Goal: Contribute content

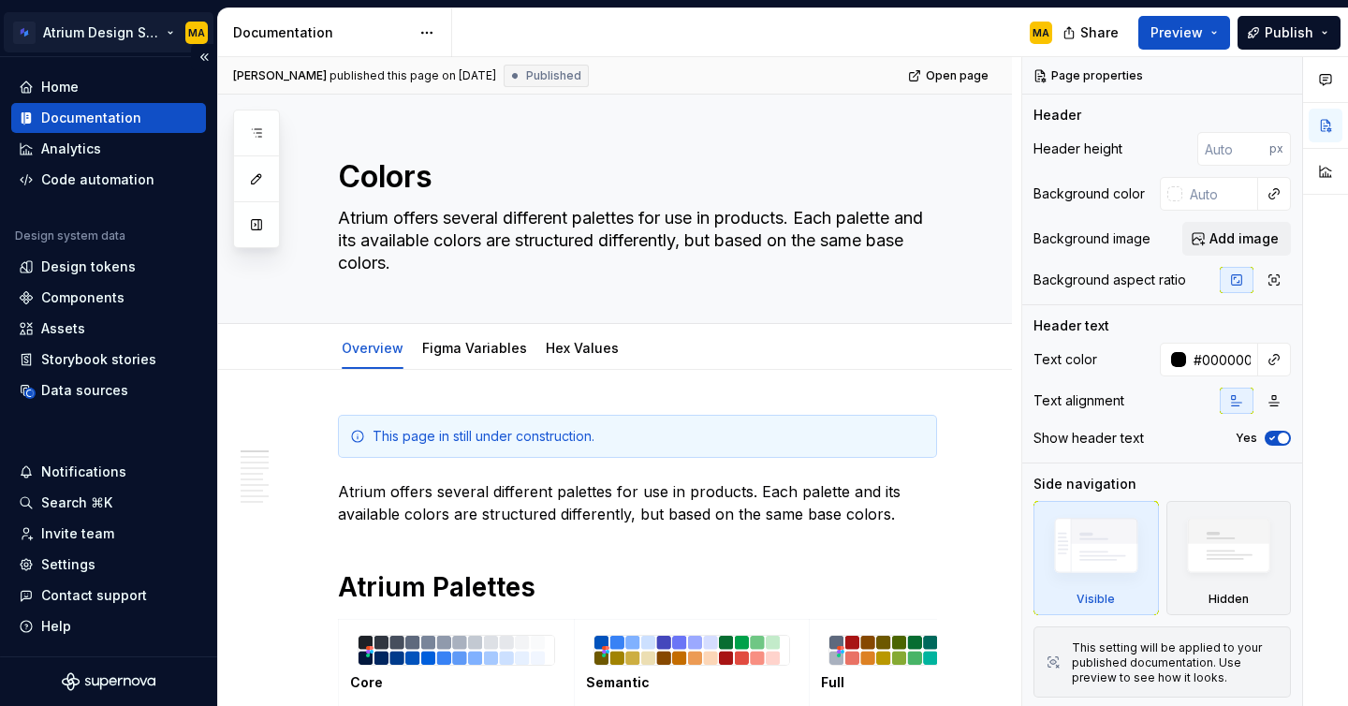
click at [46, 32] on html "Atrium Design System MA Home Documentation Analytics Code automation Design sys…" at bounding box center [674, 353] width 1348 height 706
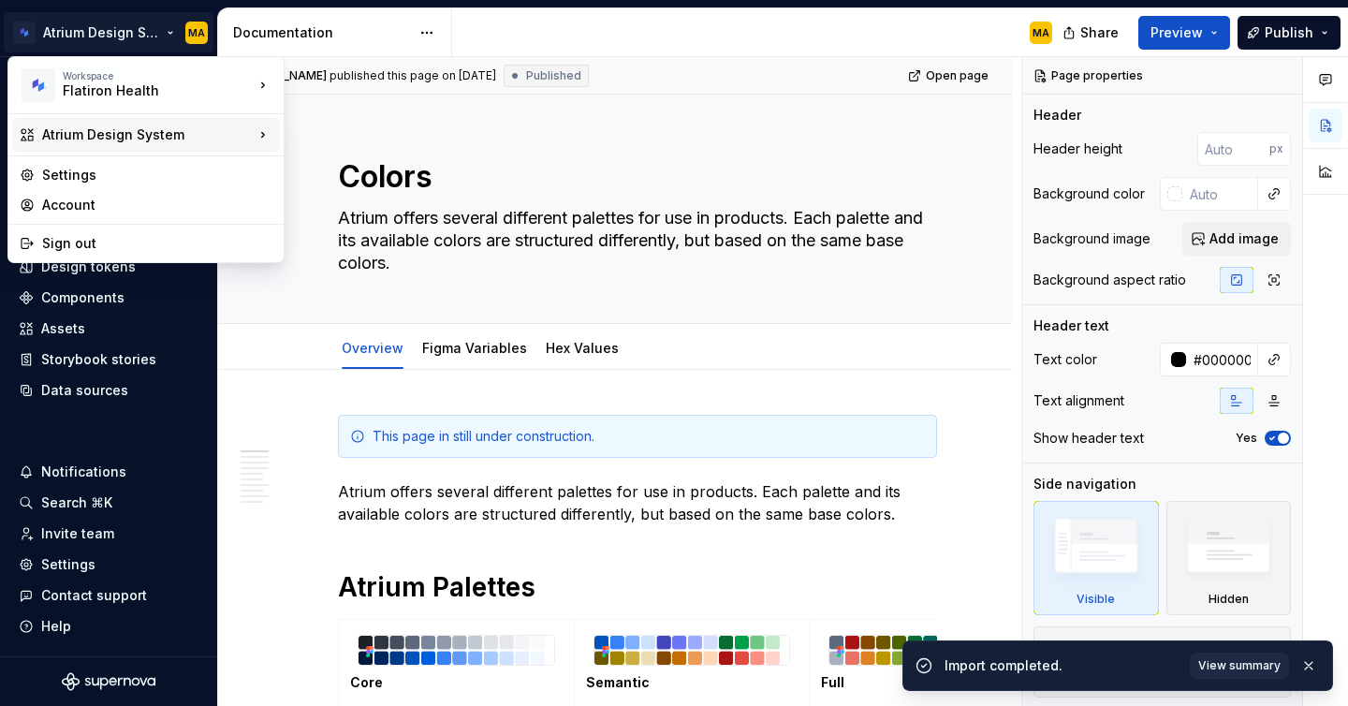
click at [100, 130] on div "Atrium Design System" at bounding box center [148, 134] width 212 height 19
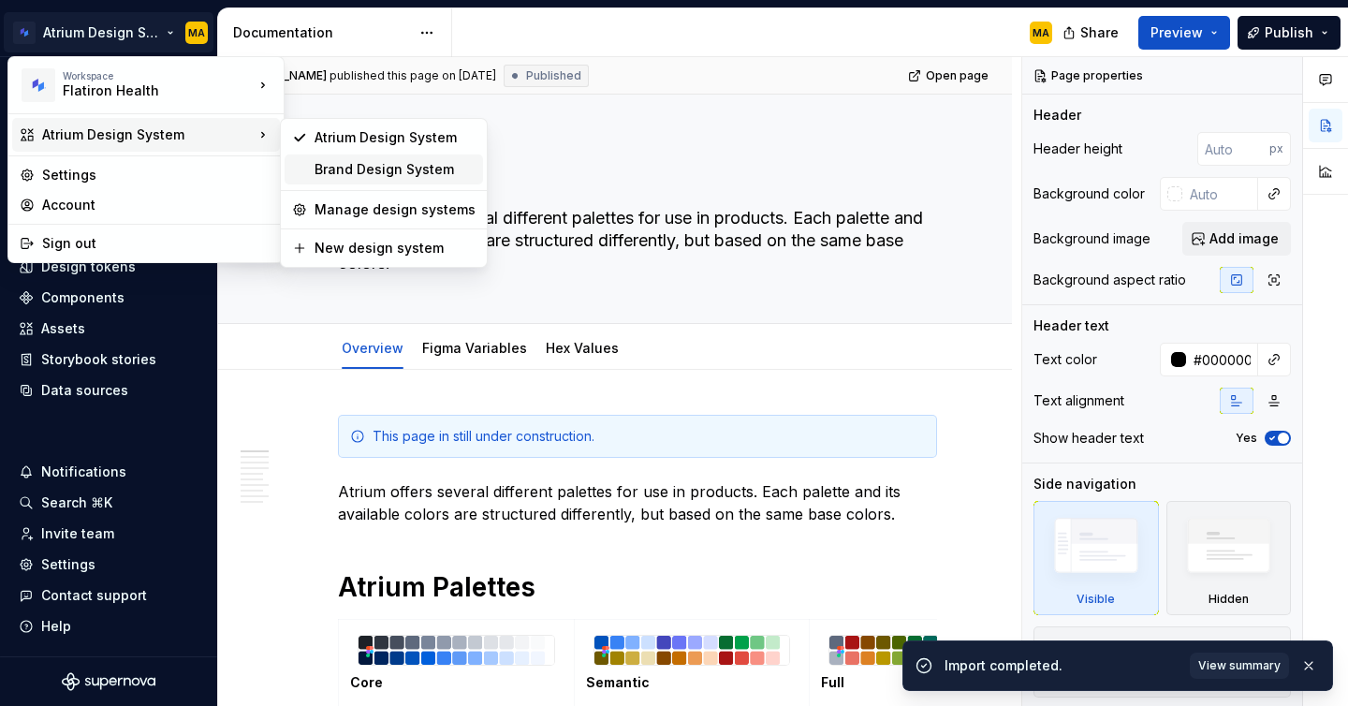
click at [360, 167] on div "Brand Design System" at bounding box center [395, 169] width 161 height 19
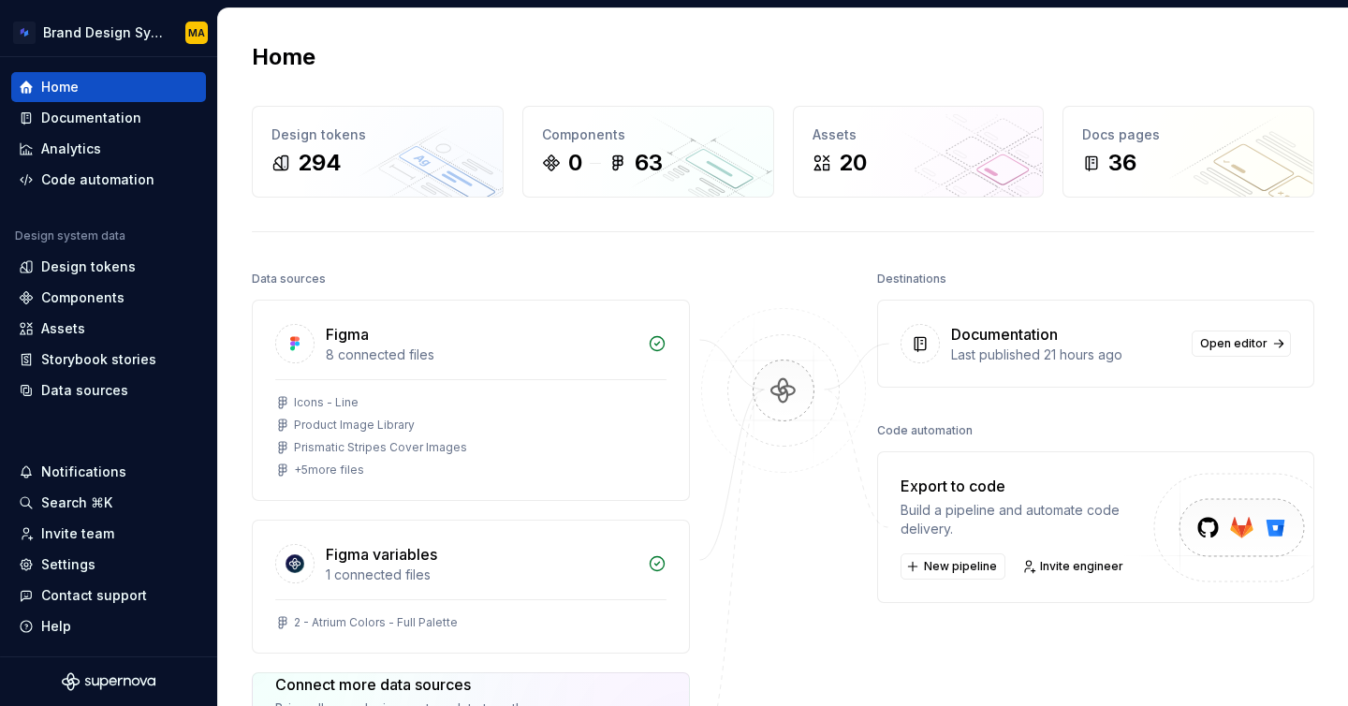
click at [531, 39] on div "Home Design tokens 294 Components 0 63 Assets 20 Docs pages 36 Data sources Fig…" at bounding box center [783, 485] width 1130 height 954
click at [110, 25] on html "Brand Design System MA Home Documentation Analytics Code automation Design syst…" at bounding box center [674, 353] width 1348 height 706
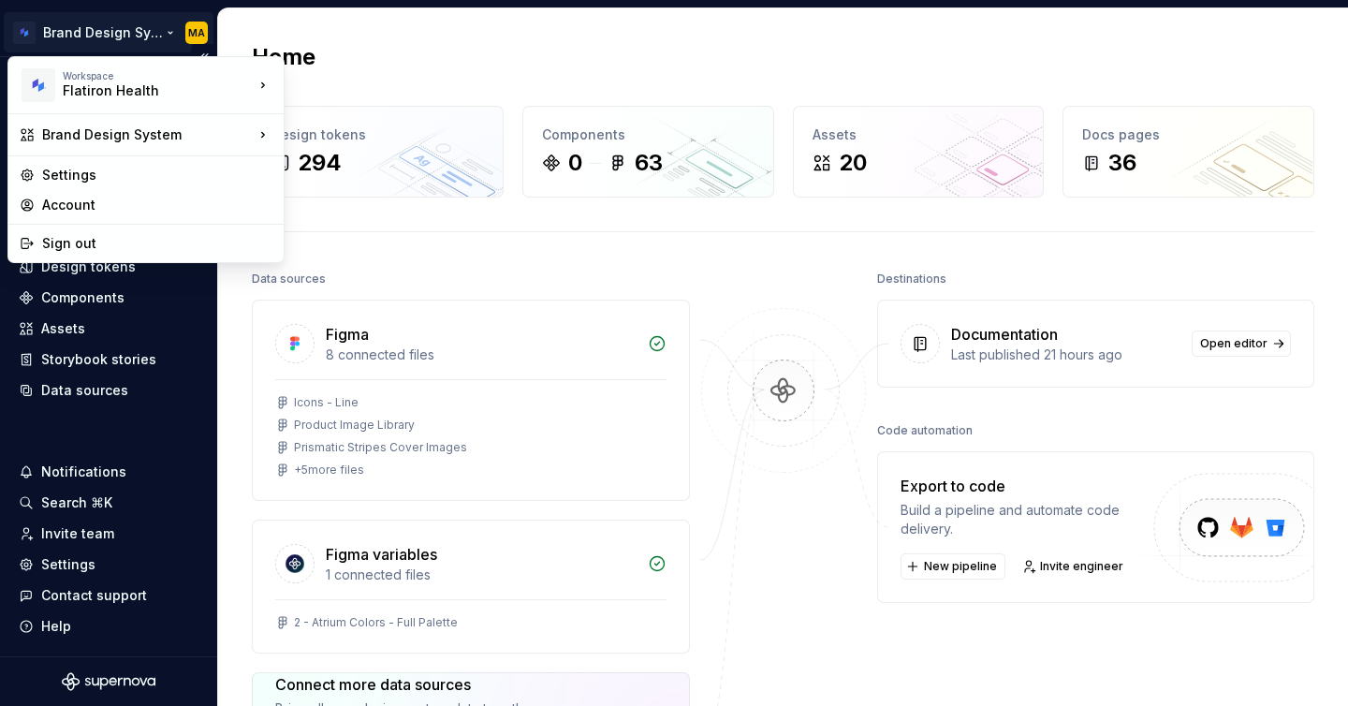
click at [110, 25] on html "Brand Design System MA Home Documentation Analytics Code automation Design syst…" at bounding box center [674, 353] width 1348 height 706
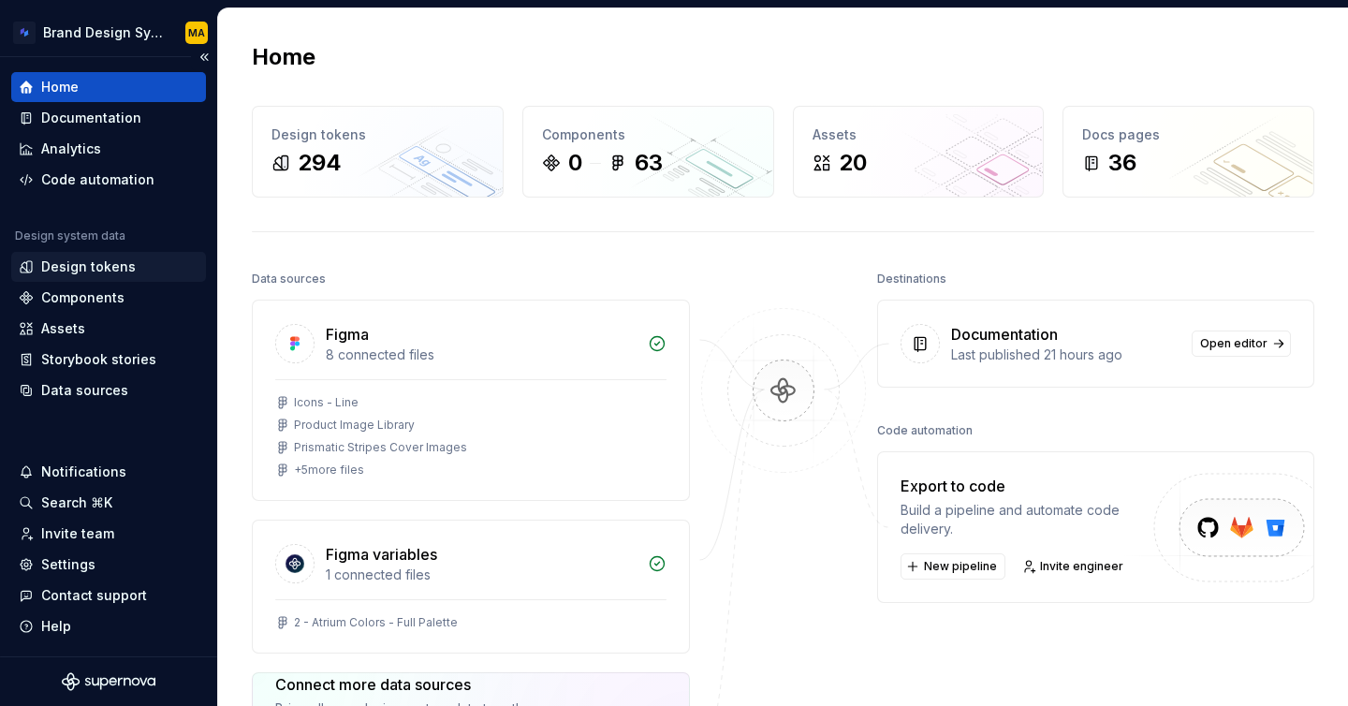
click at [125, 268] on div "Design tokens" at bounding box center [88, 267] width 95 height 19
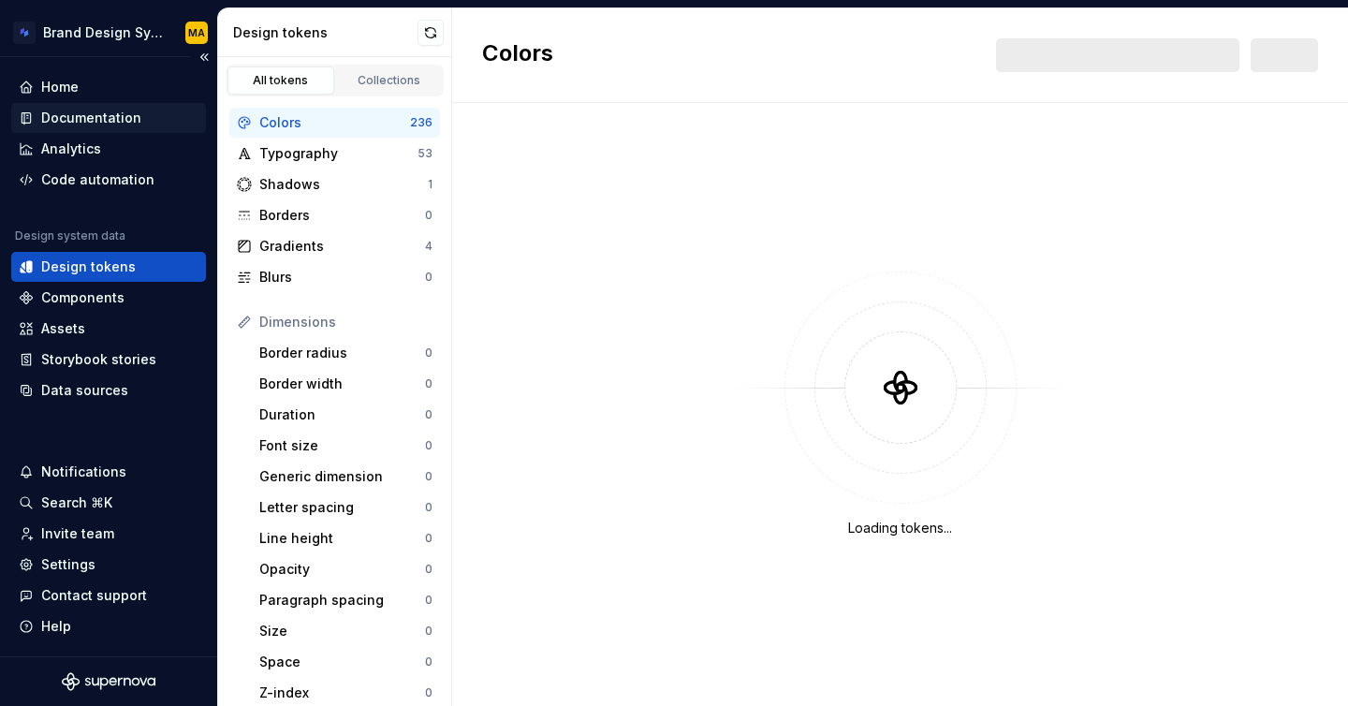
click at [80, 104] on div "Documentation" at bounding box center [108, 118] width 195 height 30
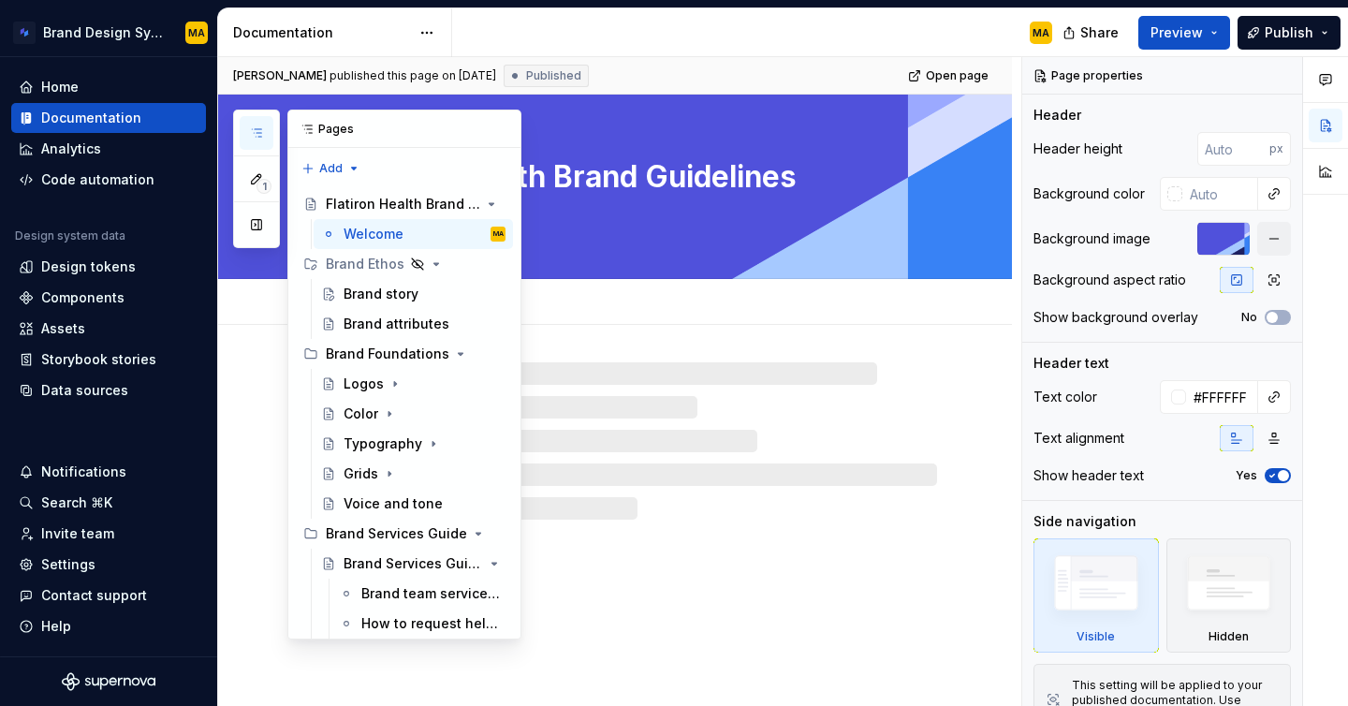
click at [253, 125] on icon "button" at bounding box center [256, 132] width 15 height 15
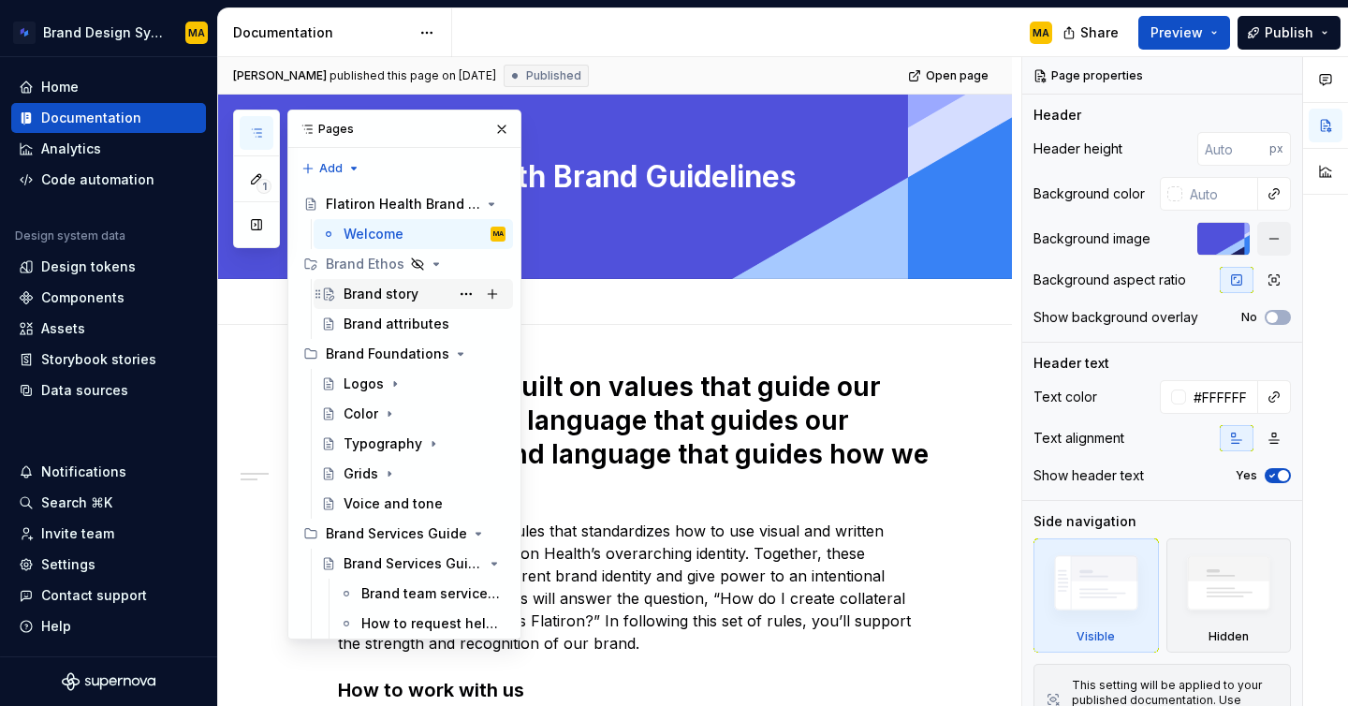
click at [393, 295] on div "Brand story" at bounding box center [381, 294] width 75 height 19
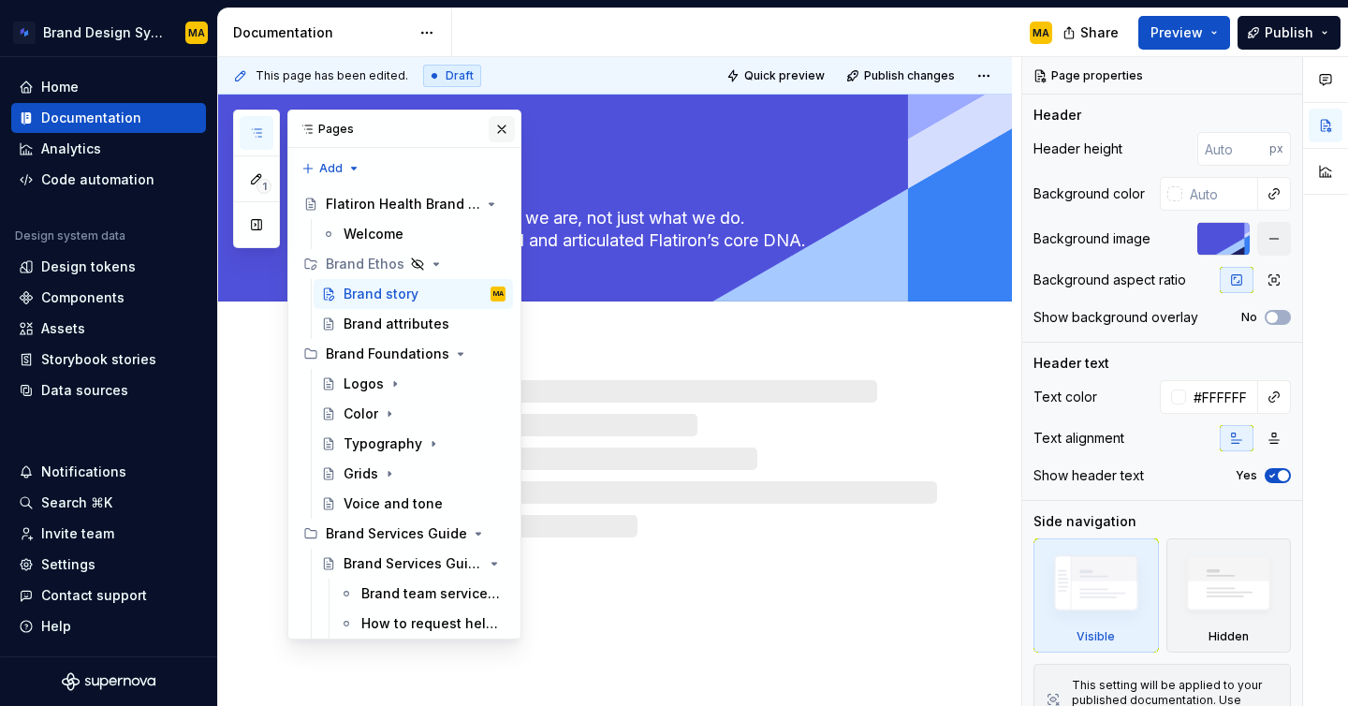
click at [506, 131] on button "button" at bounding box center [502, 129] width 26 height 26
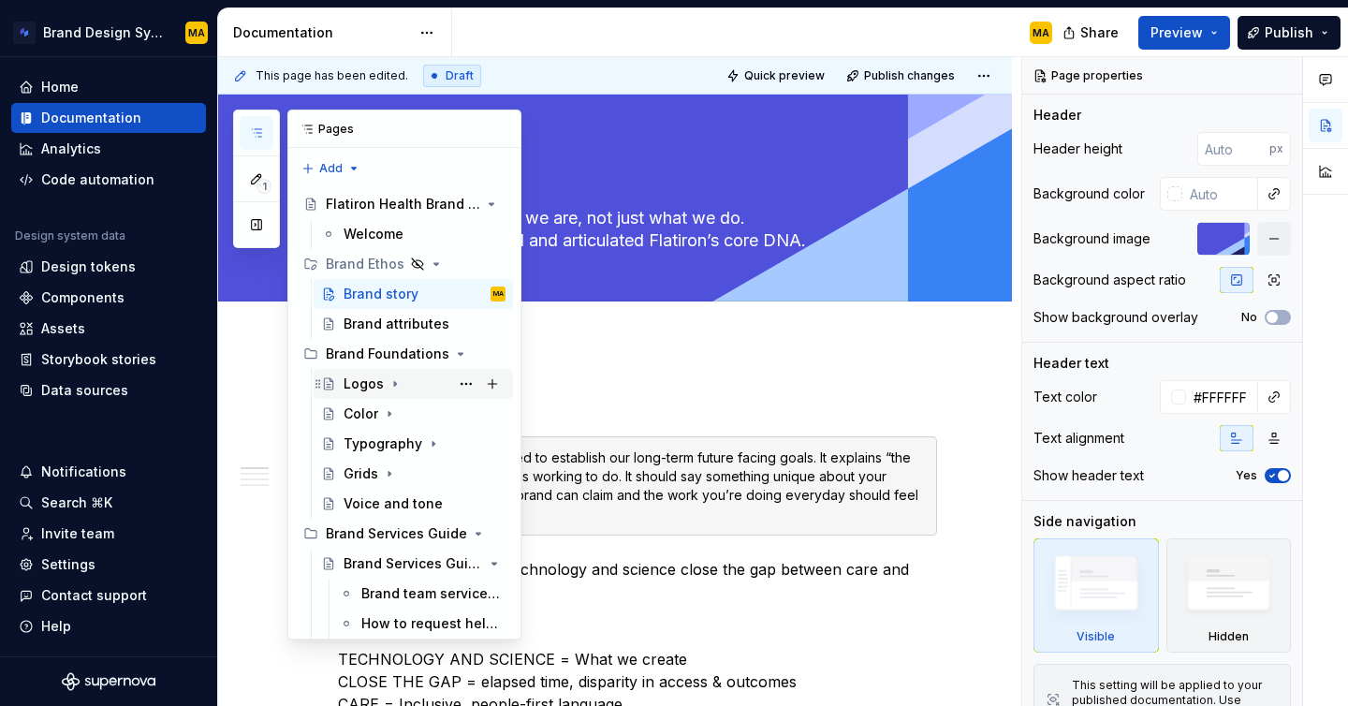
click at [366, 375] on div "Logos" at bounding box center [364, 384] width 40 height 19
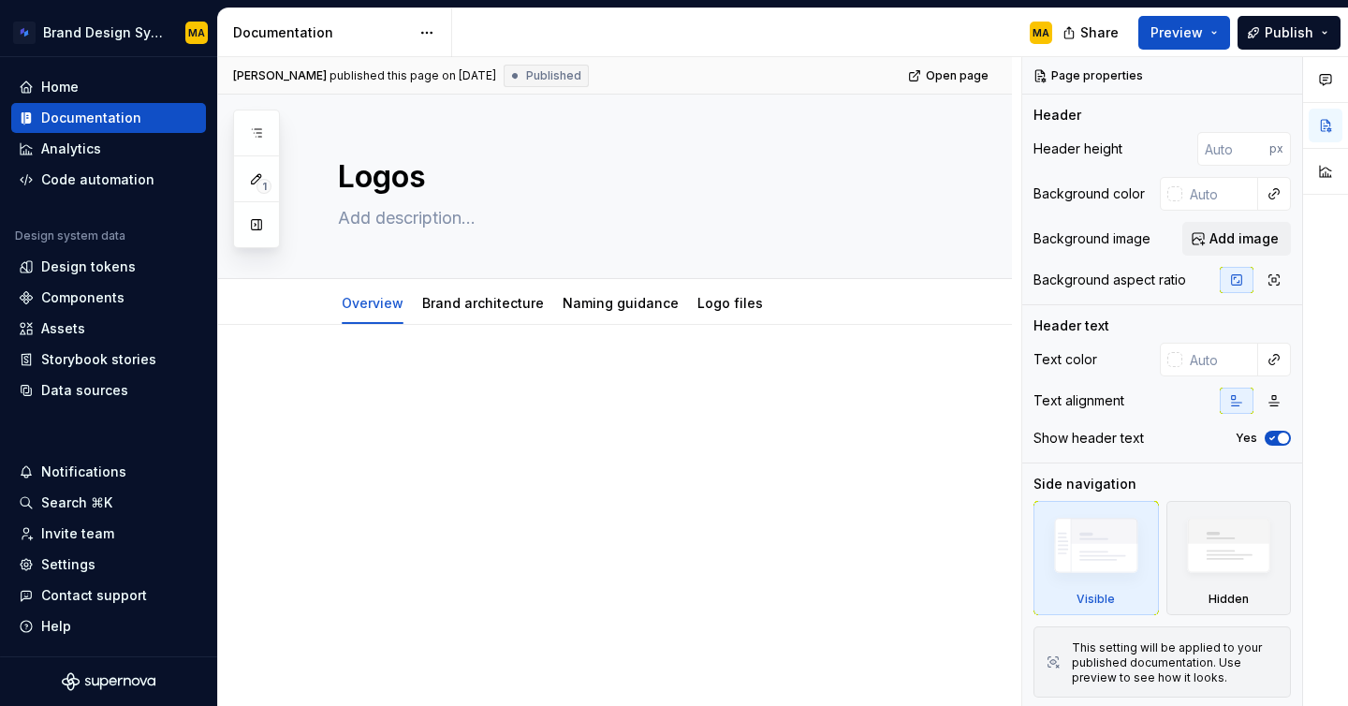
type textarea "*"
click at [511, 390] on p at bounding box center [637, 381] width 599 height 22
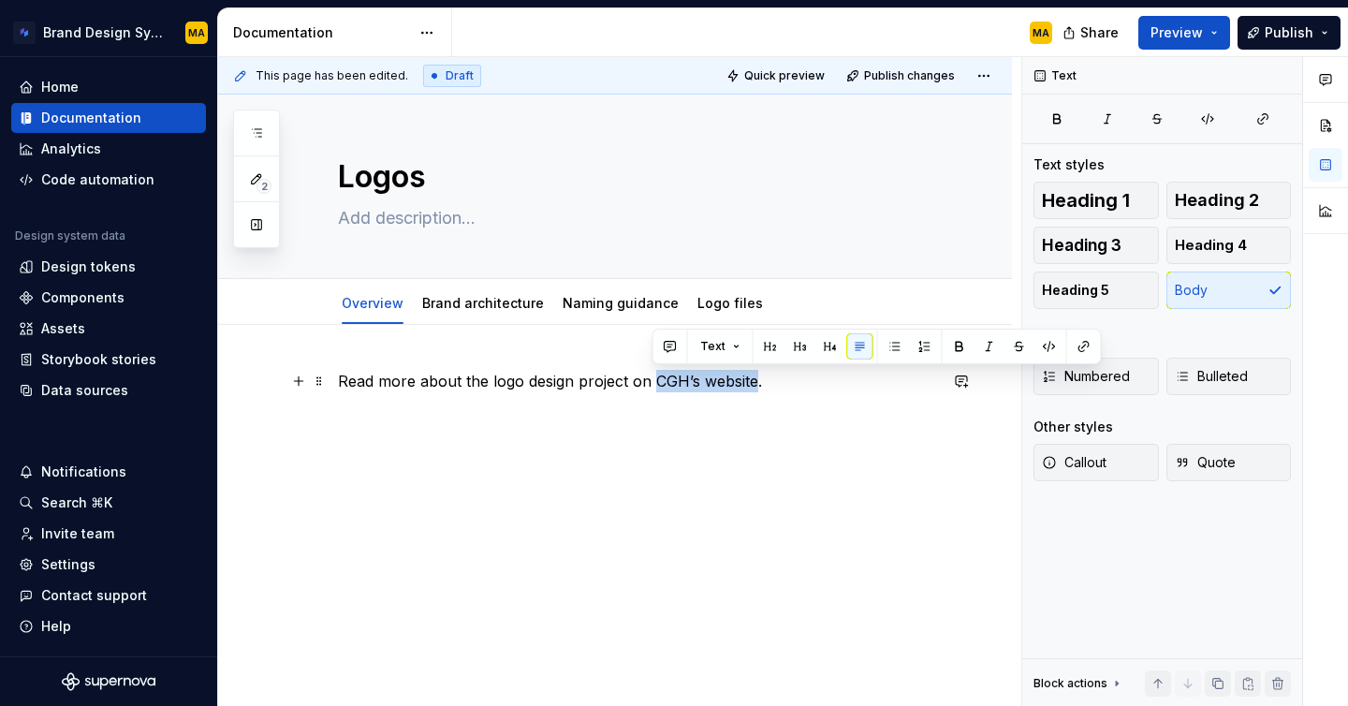
drag, startPoint x: 653, startPoint y: 378, endPoint x: 754, endPoint y: 380, distance: 101.2
click at [754, 380] on p "Read more about the logo design project on CGH’s website." at bounding box center [637, 381] width 599 height 22
click at [1076, 348] on button "button" at bounding box center [1084, 346] width 26 height 26
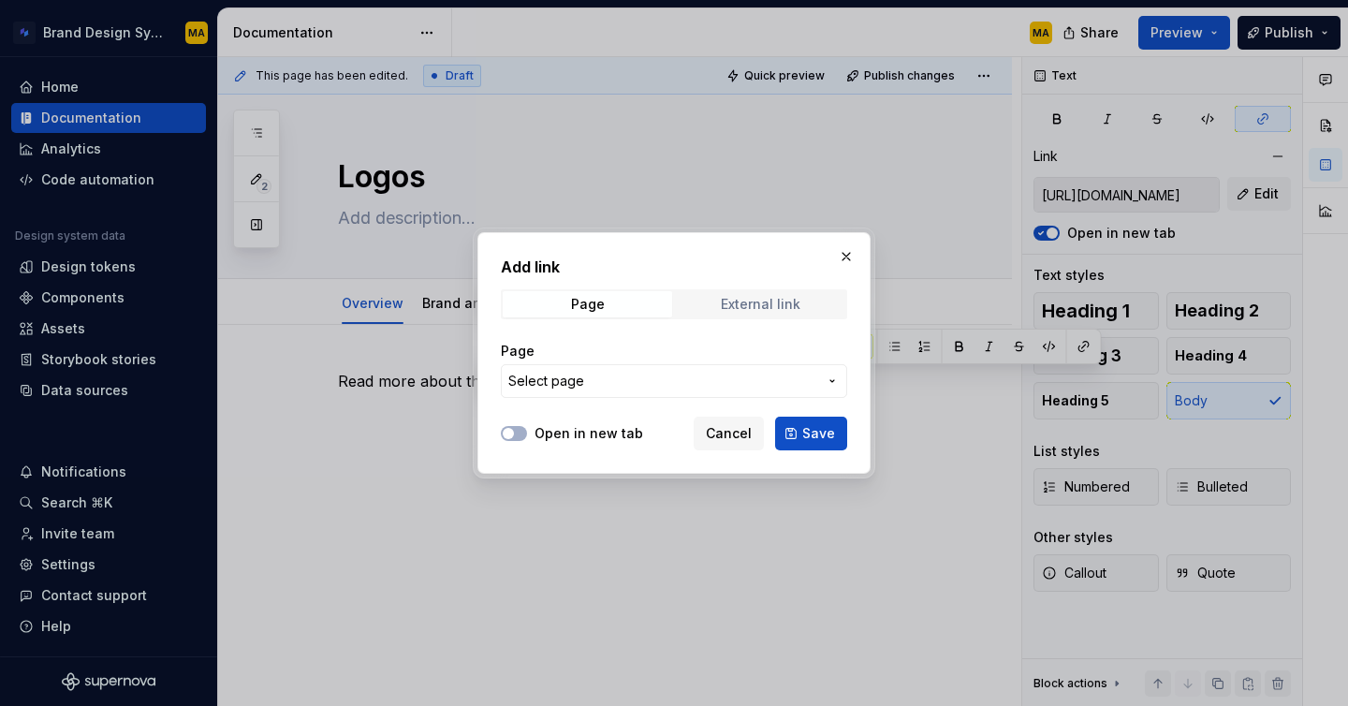
click at [735, 314] on span "External link" at bounding box center [760, 304] width 169 height 26
click at [538, 380] on input "URL" at bounding box center [674, 381] width 346 height 34
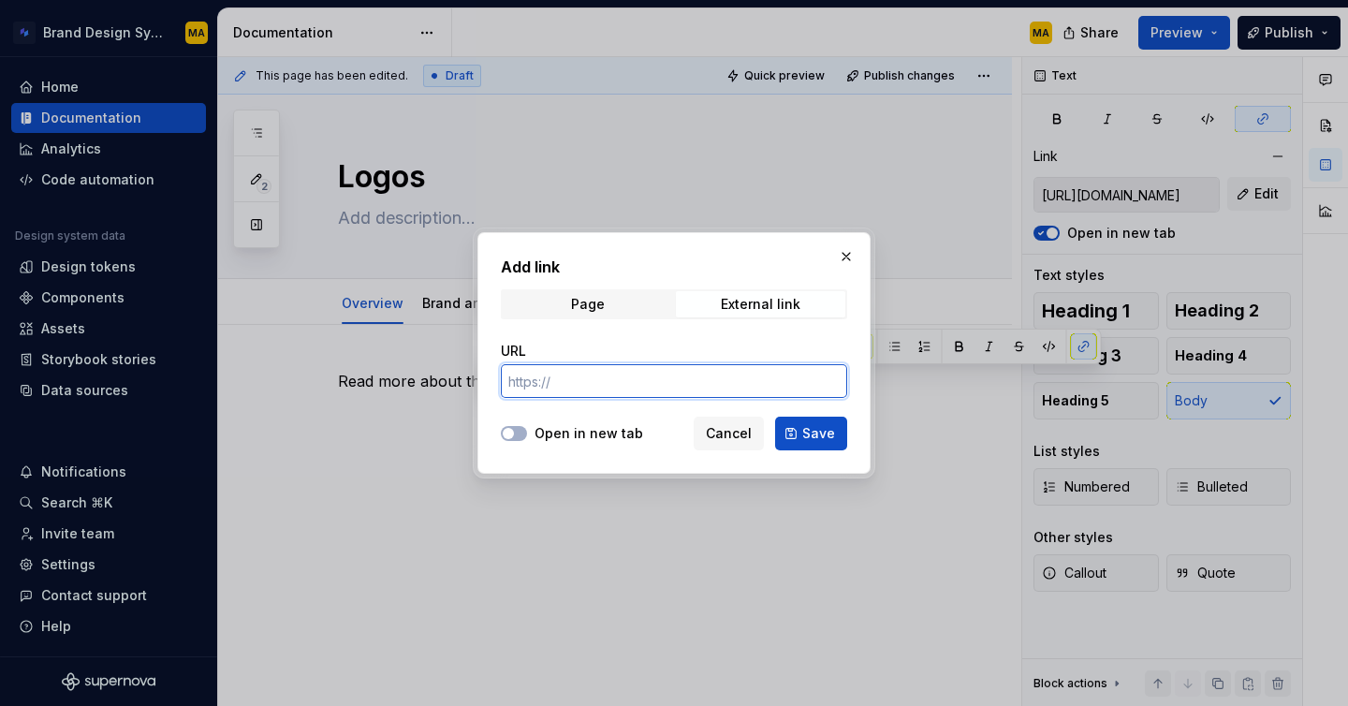
paste input "[URL][DOMAIN_NAME]"
type input "[URL][DOMAIN_NAME]"
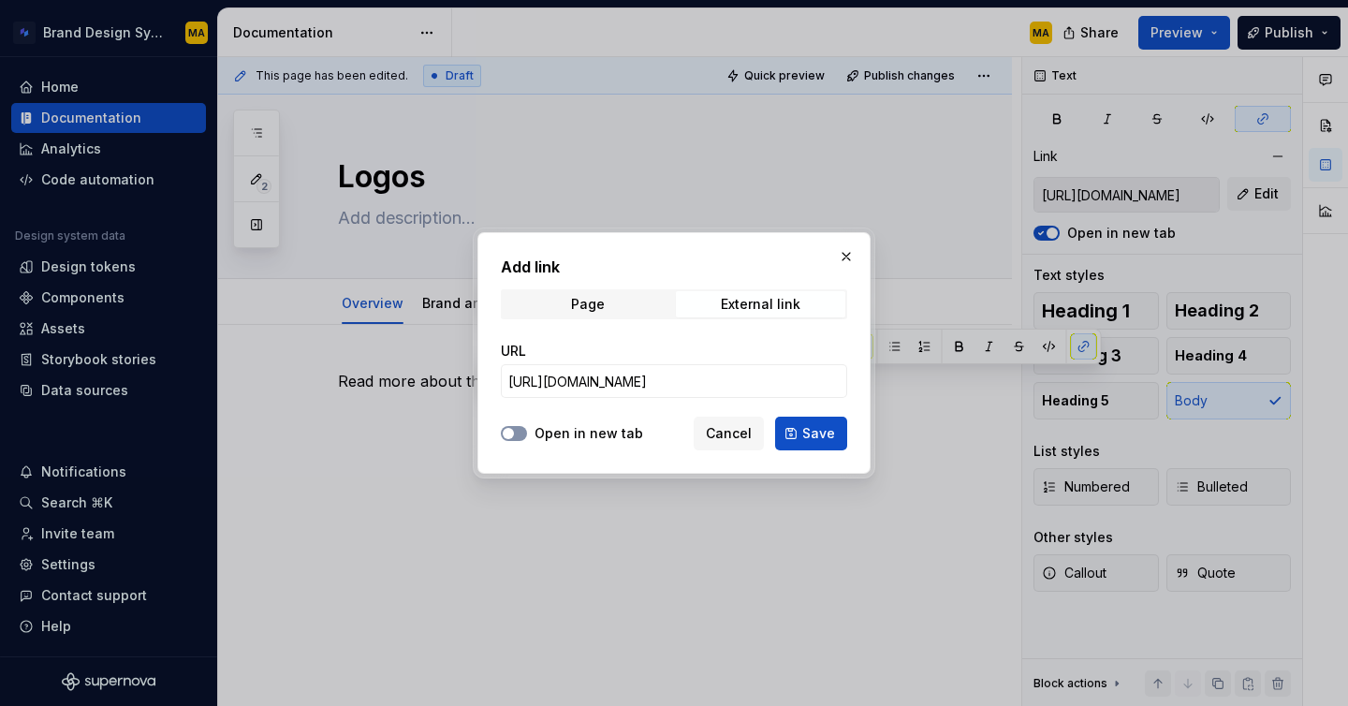
click at [516, 428] on button "Open in new tab" at bounding box center [514, 433] width 26 height 15
click at [802, 436] on button "Save" at bounding box center [811, 434] width 72 height 34
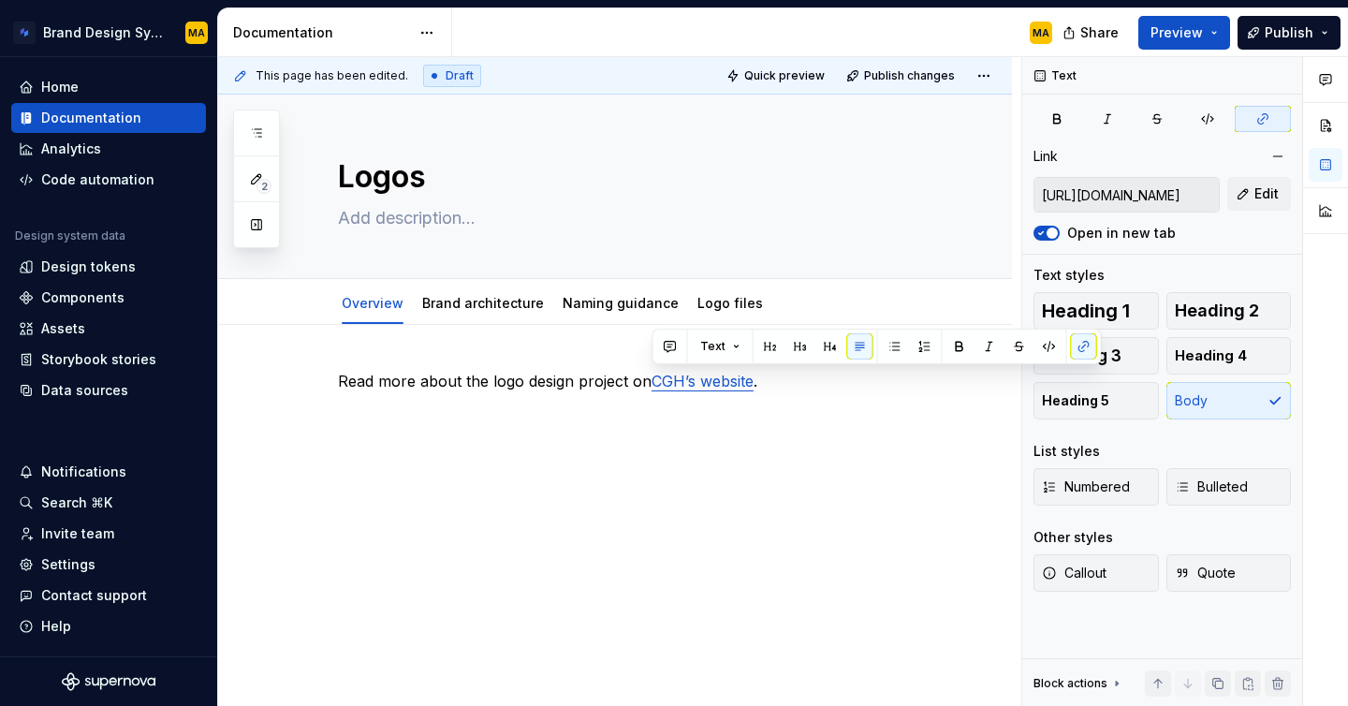
click at [767, 575] on div "Read more about the logo design project on CGH’s website ." at bounding box center [615, 500] width 794 height 350
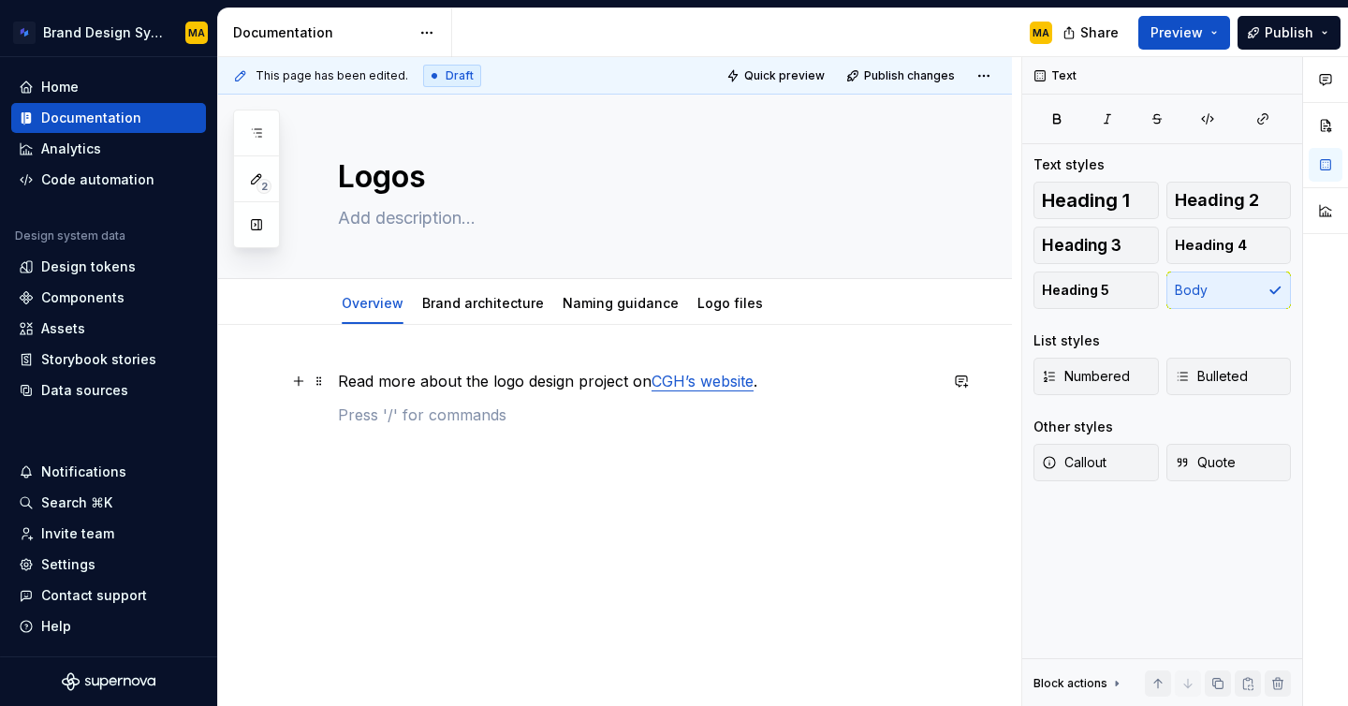
click at [340, 382] on p "Read more about the logo design project on CGH’s website ." at bounding box center [637, 381] width 599 height 22
click at [320, 366] on div "Summary of what the logo means/represents Read more about the logo design proje…" at bounding box center [615, 509] width 794 height 369
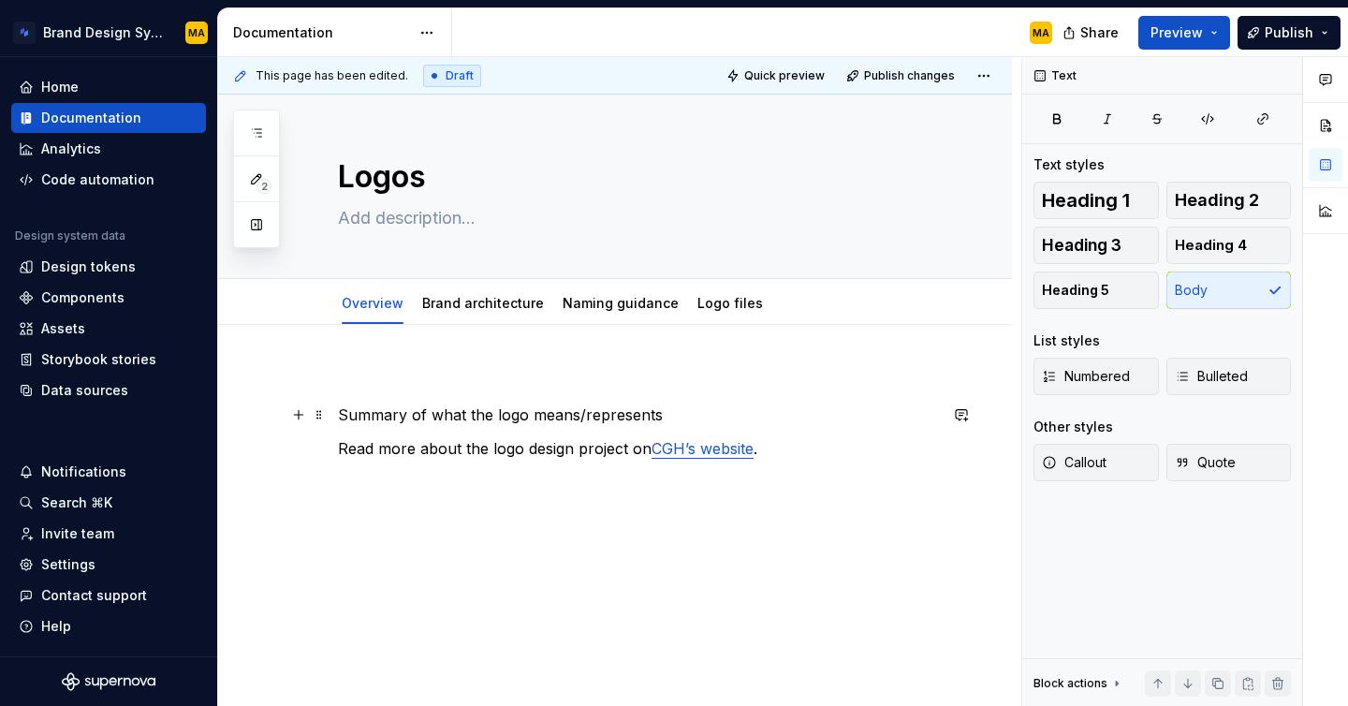
click at [338, 420] on p "Summary of what the logo means/represents" at bounding box center [637, 415] width 599 height 22
click at [709, 423] on p "[Summary of what the logo means/represents" at bounding box center [637, 415] width 599 height 22
click at [702, 560] on div "[Summary of what the logo means/represents] Read more about the logo design pro…" at bounding box center [615, 526] width 794 height 403
click at [953, 127] on span "Edit header" at bounding box center [947, 126] width 75 height 19
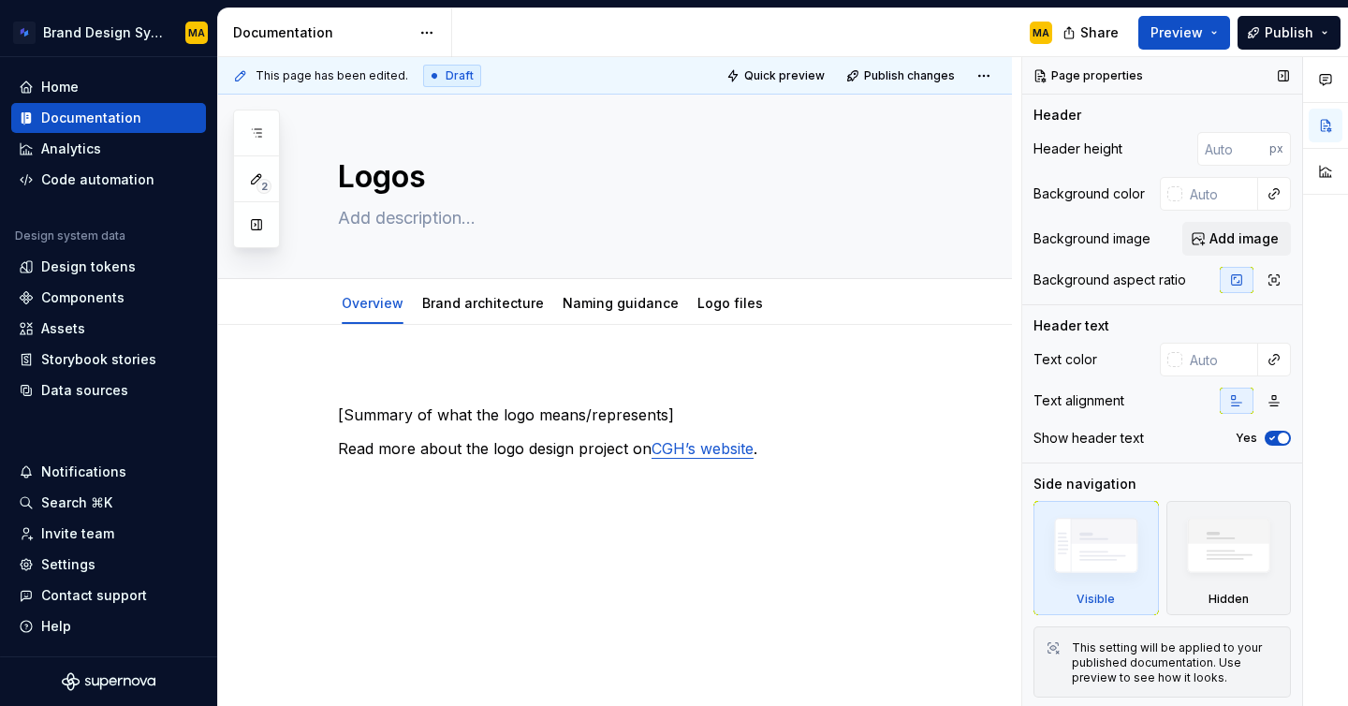
click at [1234, 218] on div "Header height px Background color Background image Add image Background aspect …" at bounding box center [1163, 218] width 258 height 172
click at [1218, 231] on span "Add image" at bounding box center [1244, 238] width 69 height 19
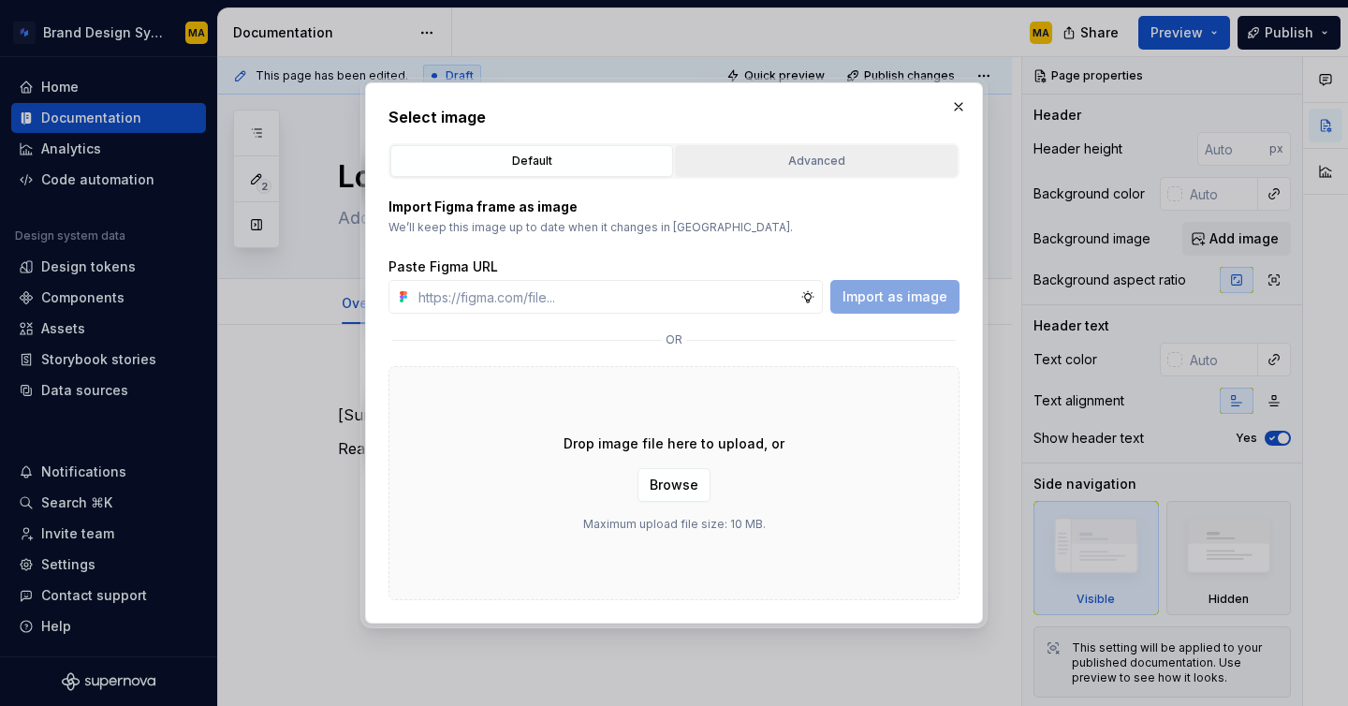
click at [800, 159] on div "Advanced" at bounding box center [817, 161] width 270 height 19
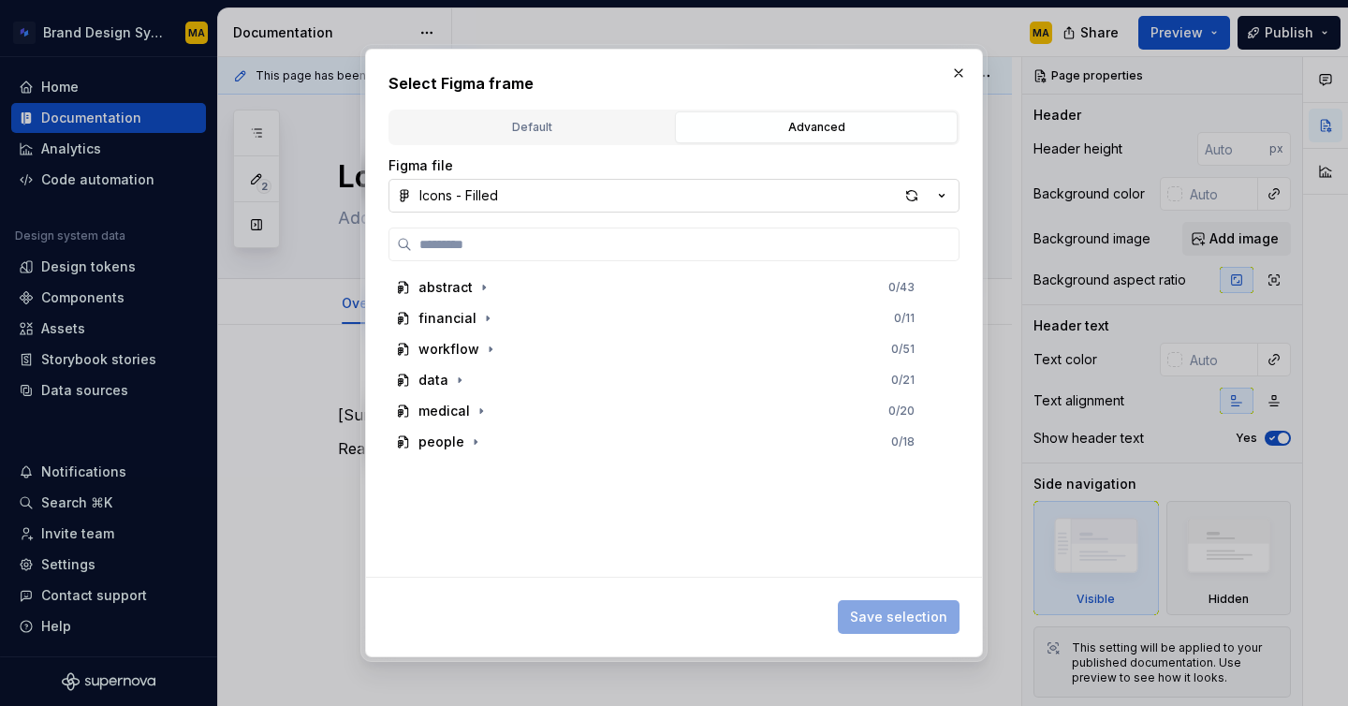
click at [498, 186] on div "Icons - Filled" at bounding box center [459, 195] width 79 height 19
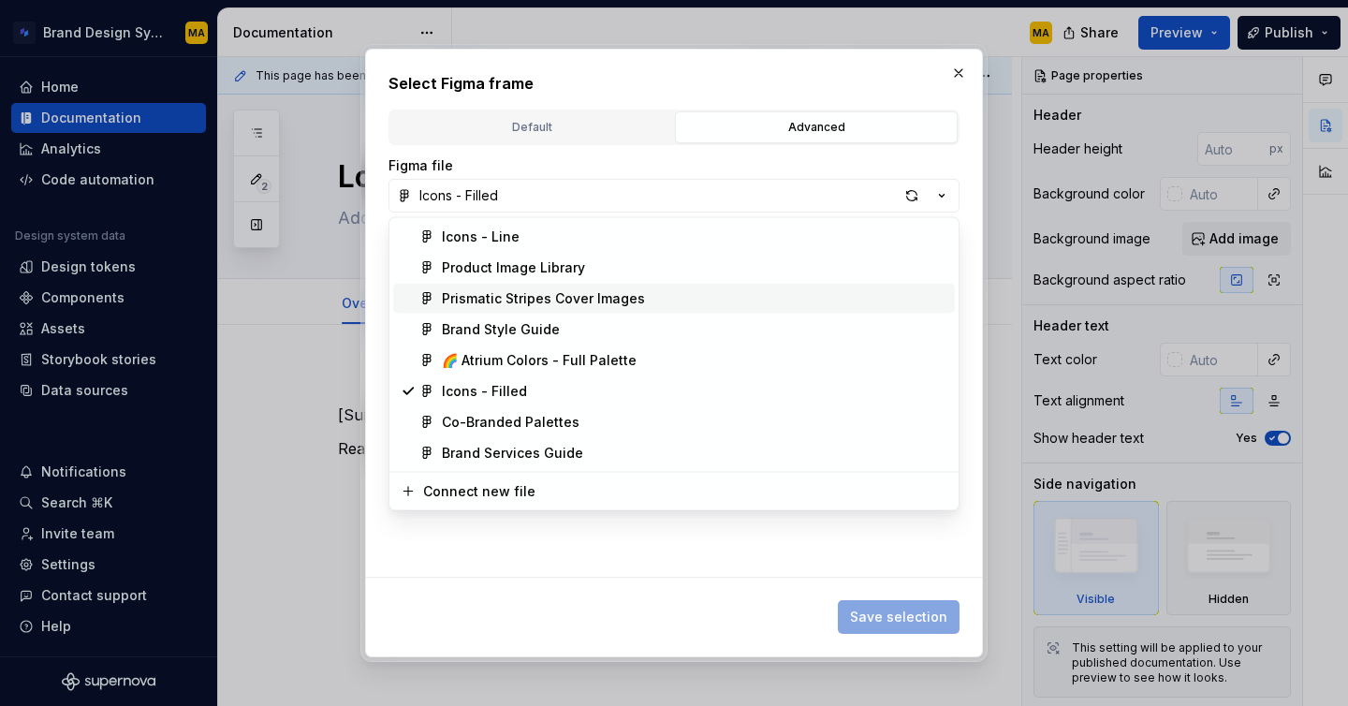
click at [502, 302] on div "Prismatic Stripes Cover Images" at bounding box center [543, 298] width 203 height 19
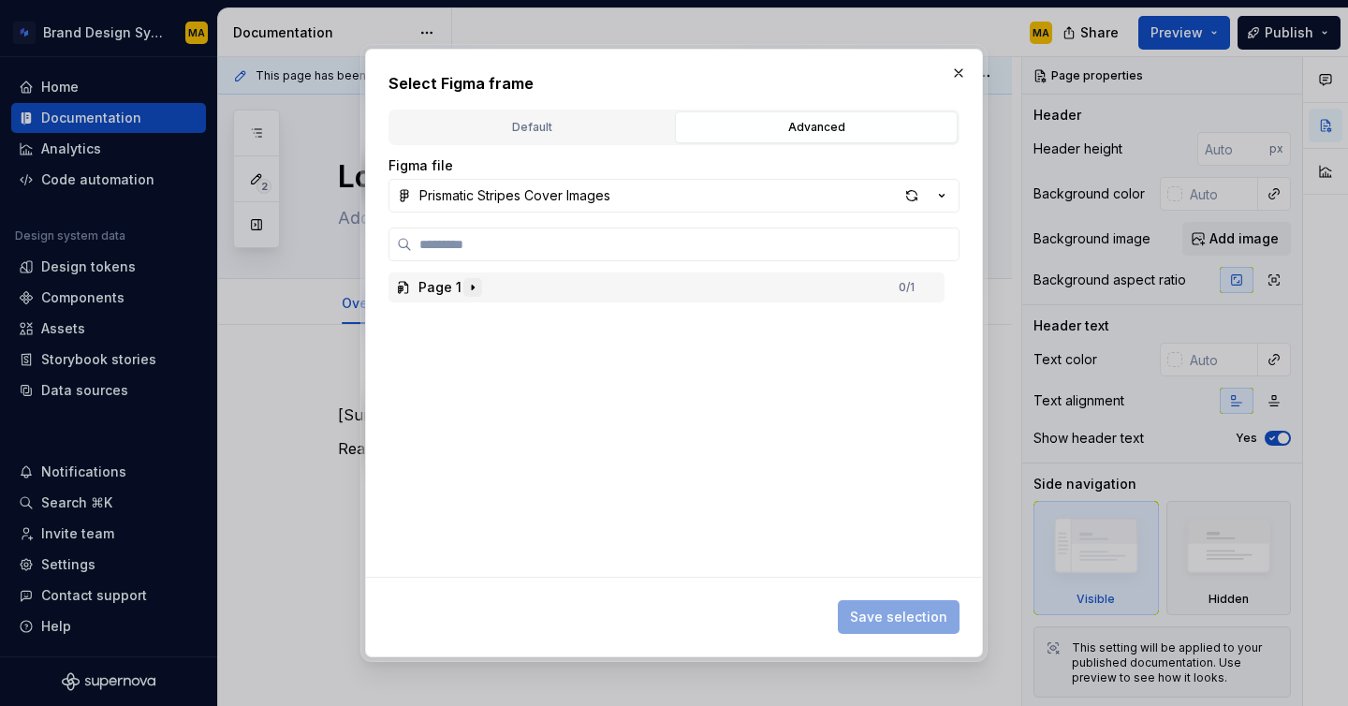
click at [478, 291] on icon "button" at bounding box center [472, 287] width 15 height 15
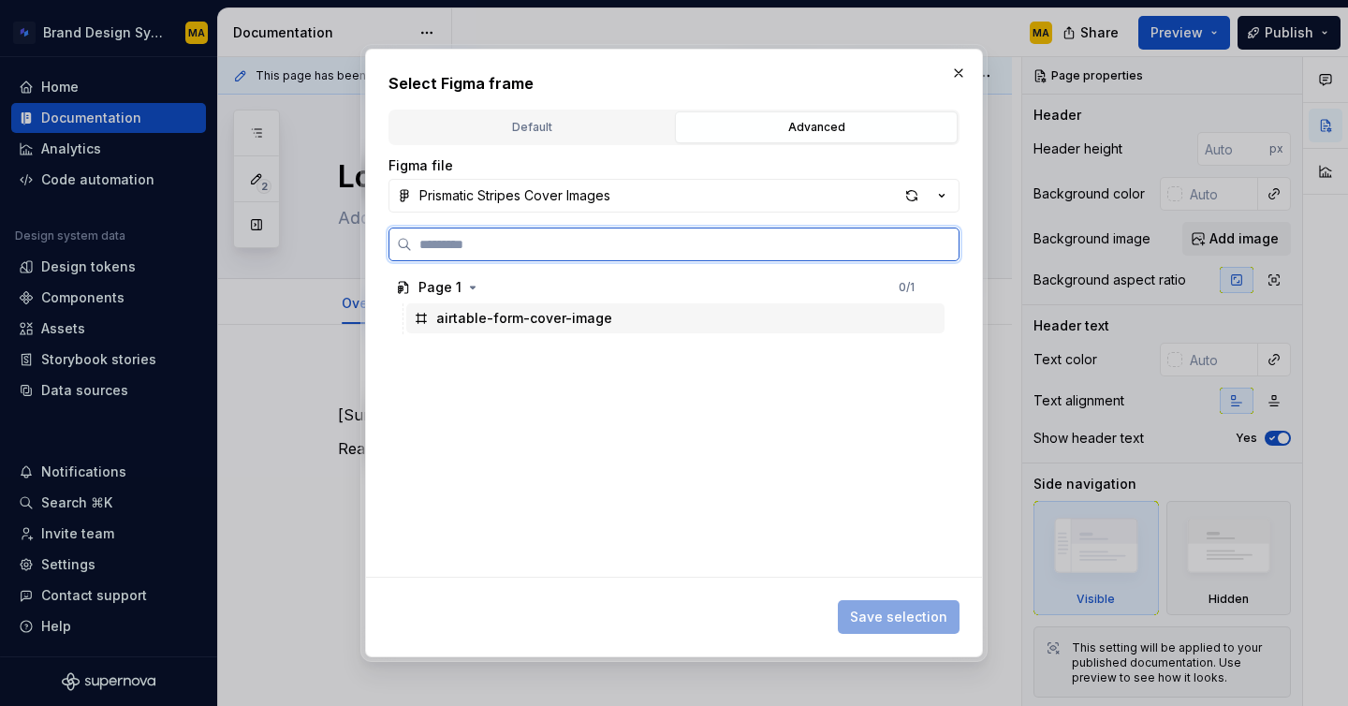
click at [494, 315] on div "airtable-form-cover-image" at bounding box center [524, 318] width 176 height 19
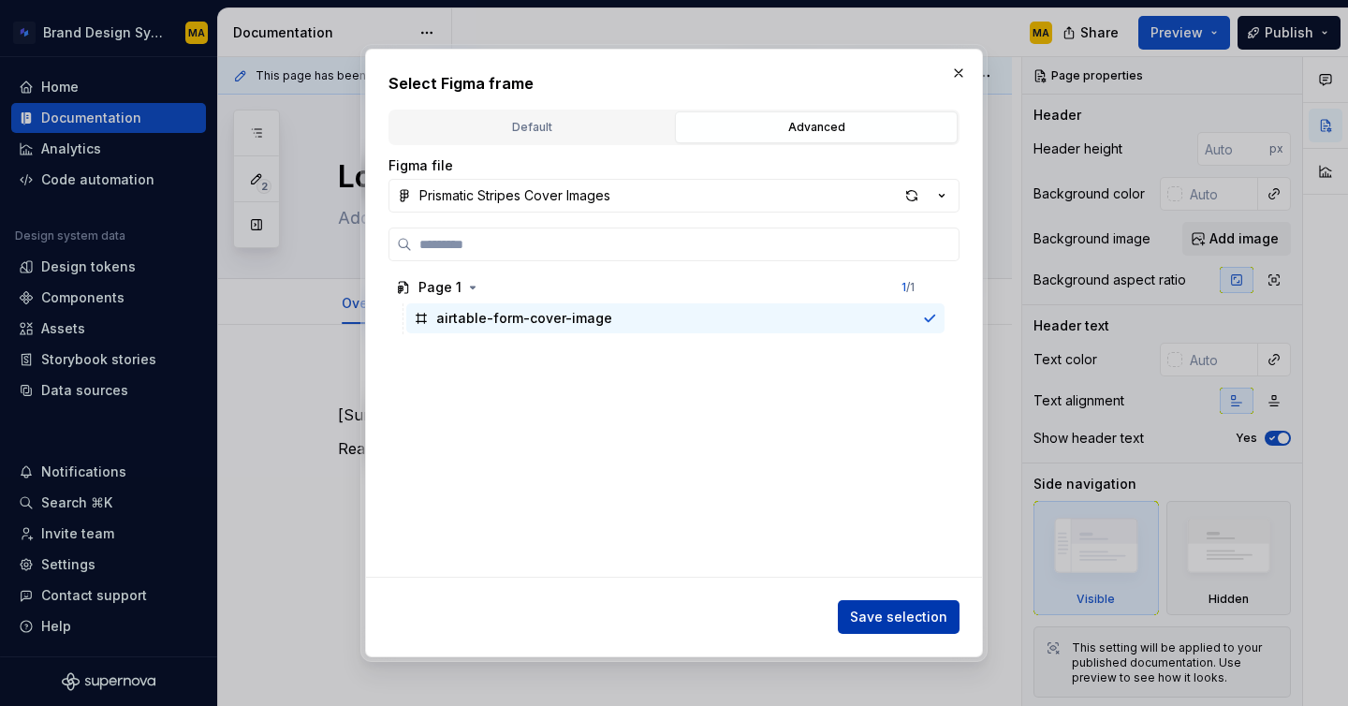
click at [885, 609] on span "Save selection" at bounding box center [898, 617] width 97 height 19
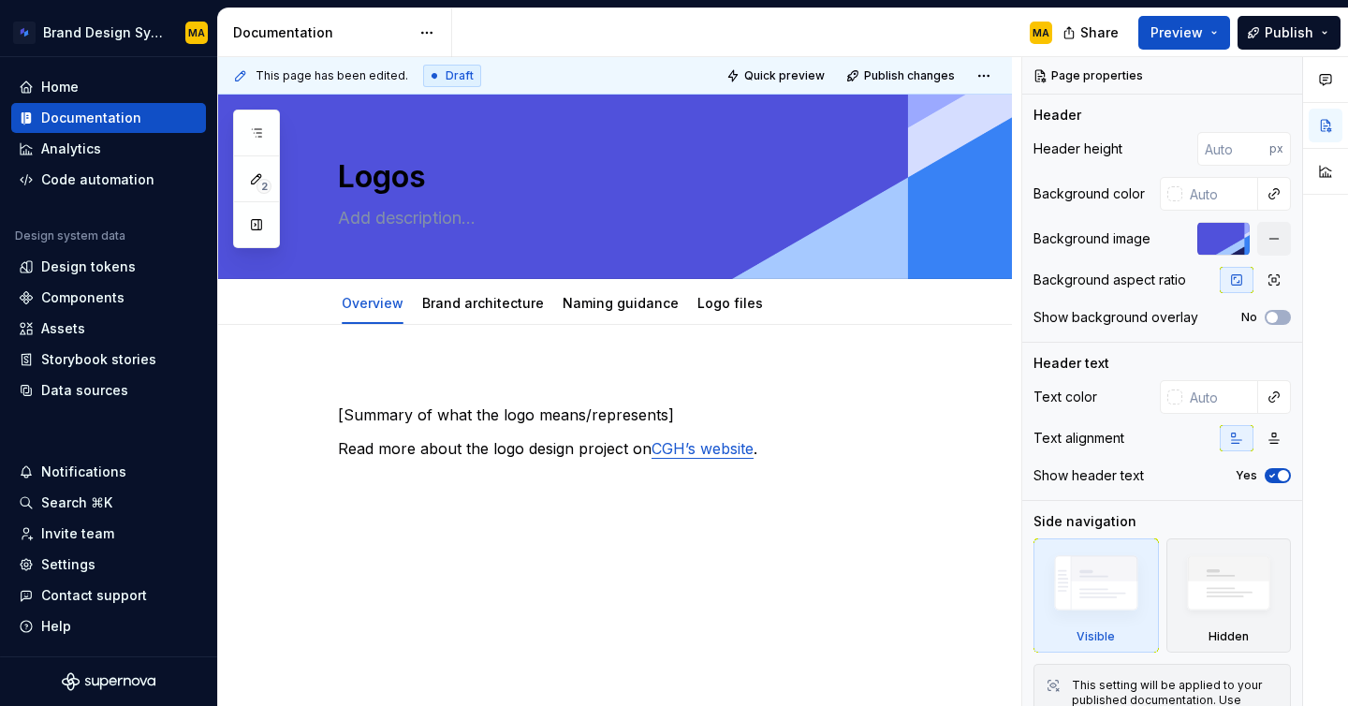
type textarea "*"
click at [1208, 402] on input "text" at bounding box center [1221, 397] width 76 height 34
type input "white"
type textarea "*"
type input "#FFFFFF"
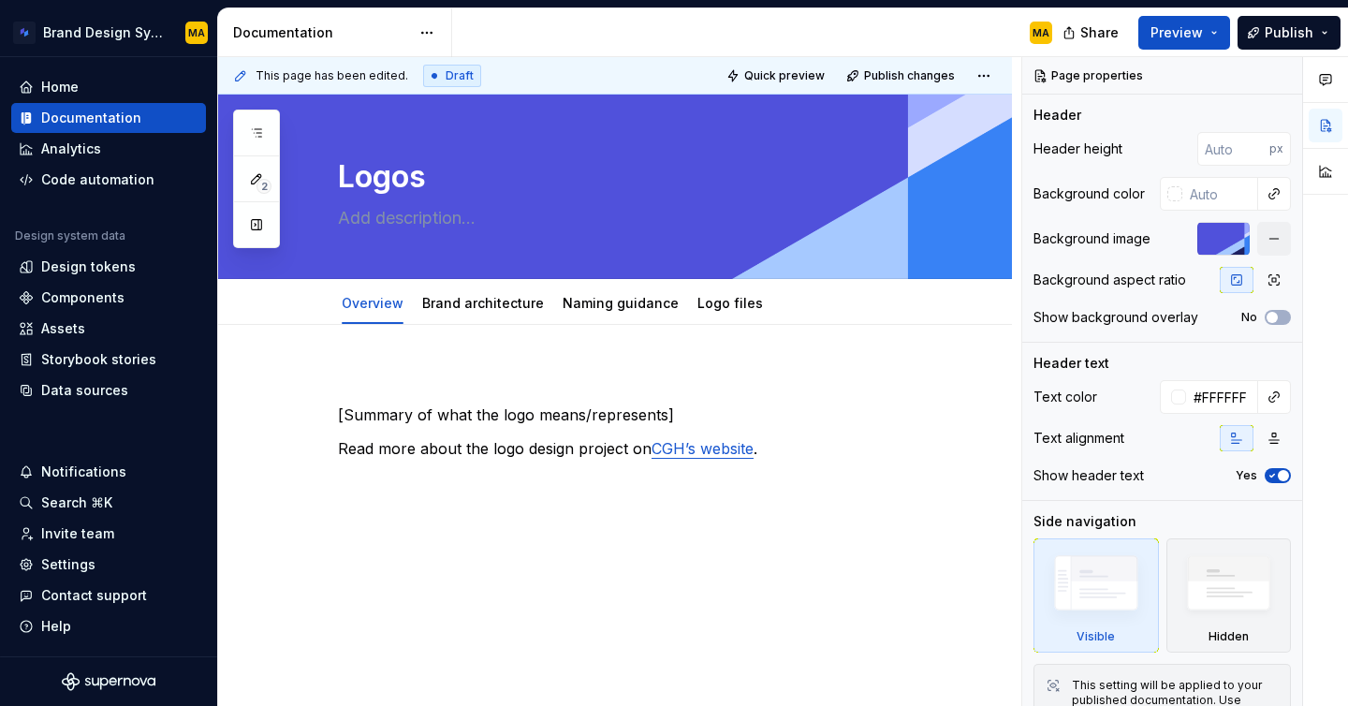
click at [1269, 52] on div "Share Preview Publish" at bounding box center [1208, 32] width 281 height 48
click at [1269, 32] on span "Publish" at bounding box center [1289, 32] width 49 height 19
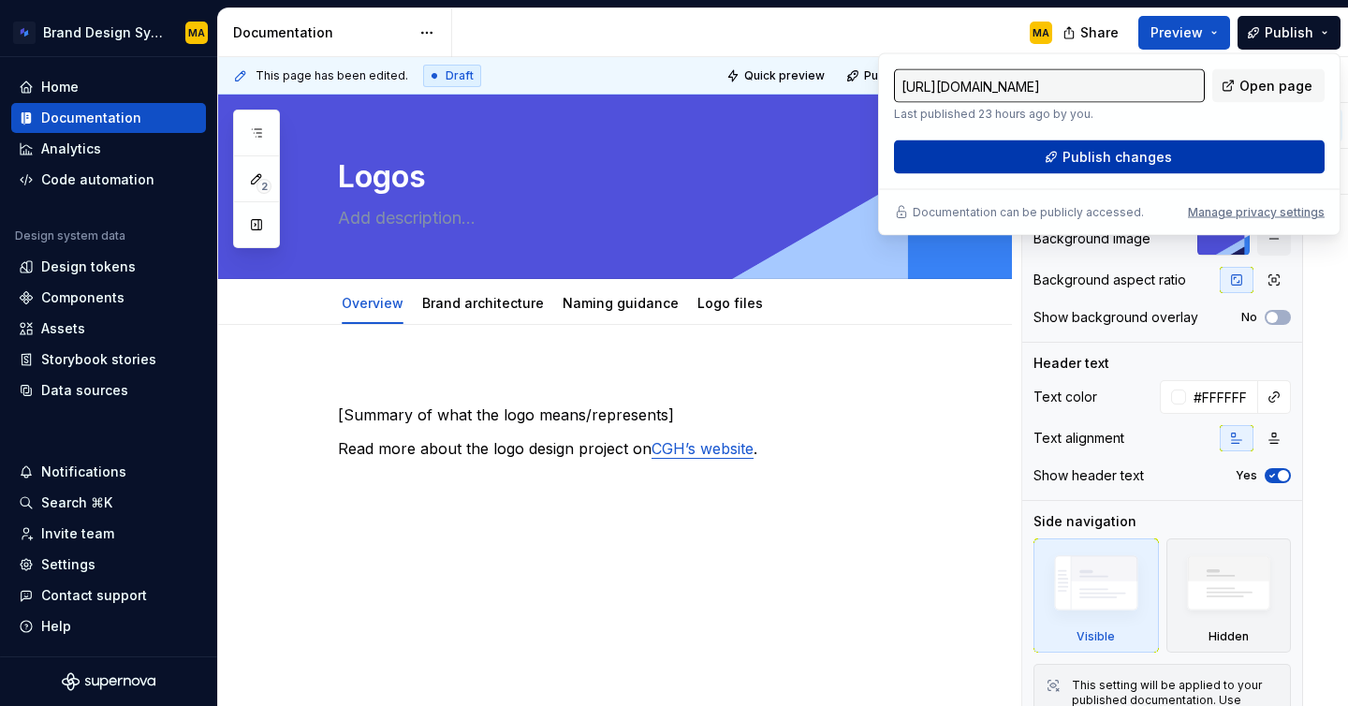
click at [1081, 146] on button "Publish changes" at bounding box center [1109, 157] width 431 height 34
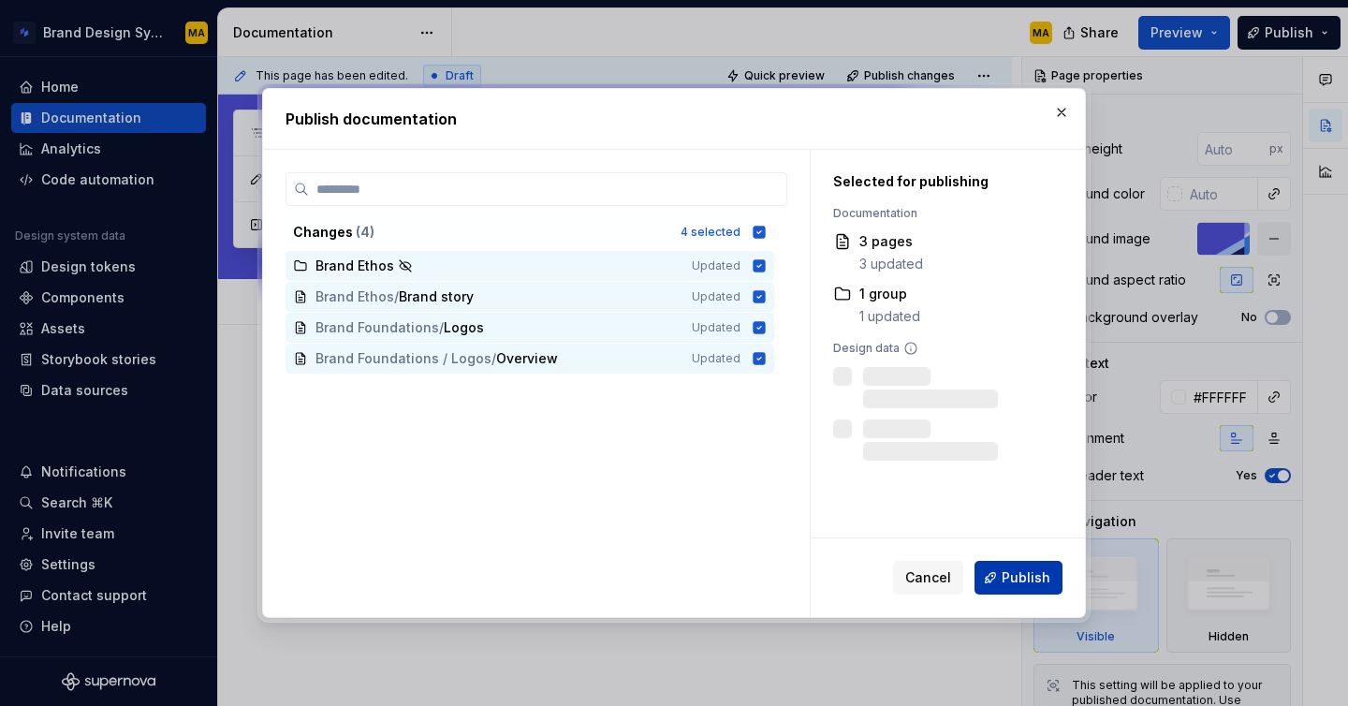
click at [1020, 574] on span "Publish" at bounding box center [1026, 577] width 49 height 19
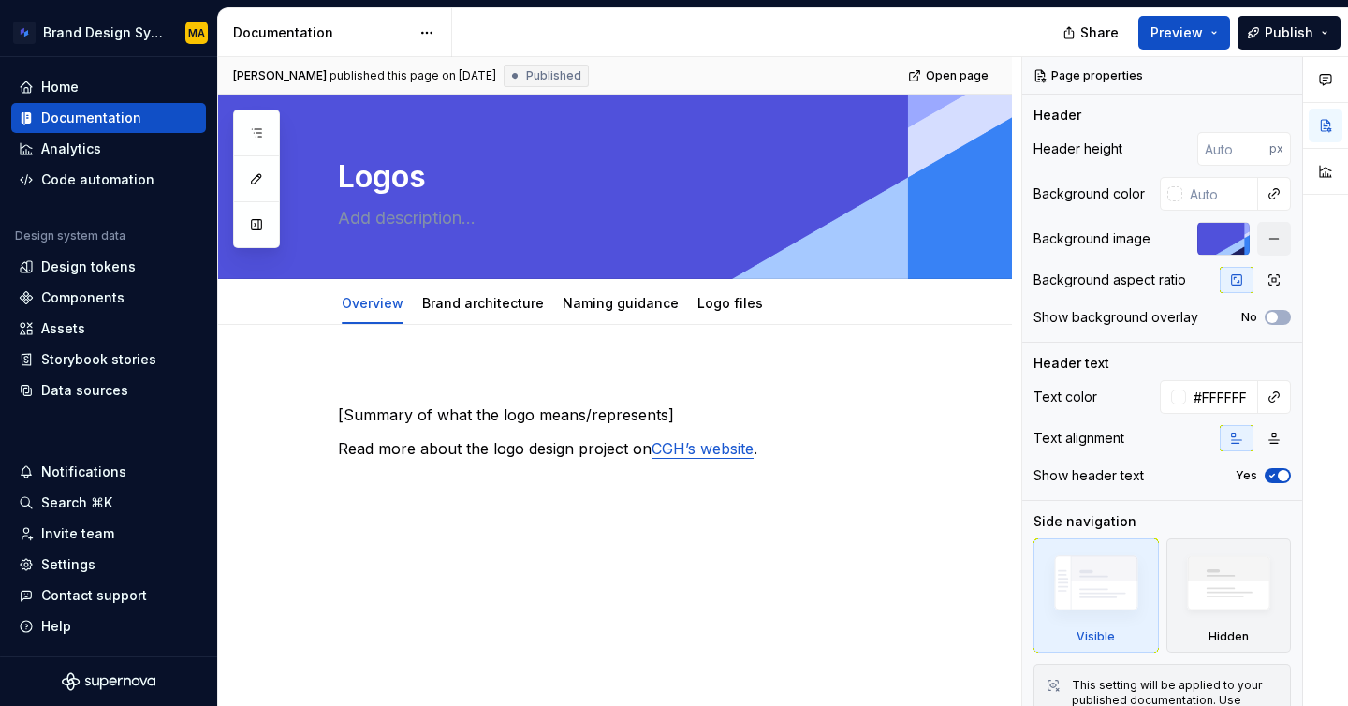
type textarea "*"
